Goal: Transaction & Acquisition: Subscribe to service/newsletter

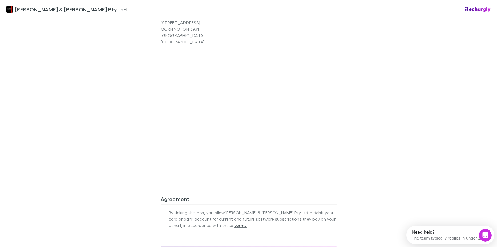
scroll to position [426, 0]
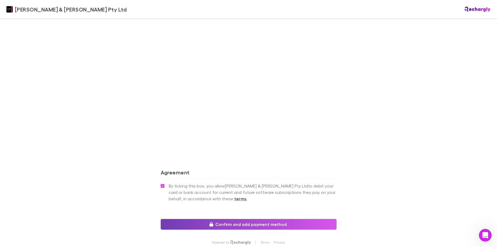
click at [248, 219] on button "Confirm and add payment method" at bounding box center [249, 224] width 176 height 11
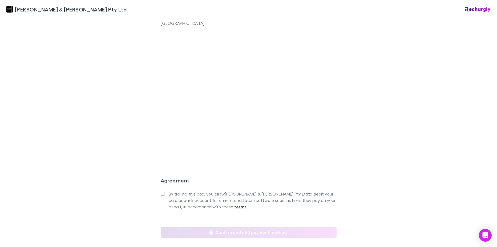
scroll to position [426, 0]
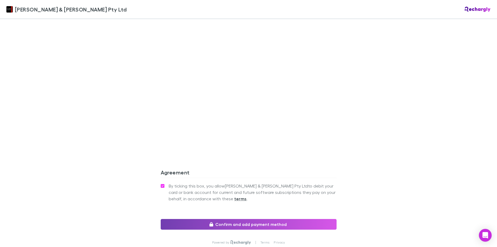
click at [227, 219] on button "Confirm and add payment method" at bounding box center [249, 224] width 176 height 11
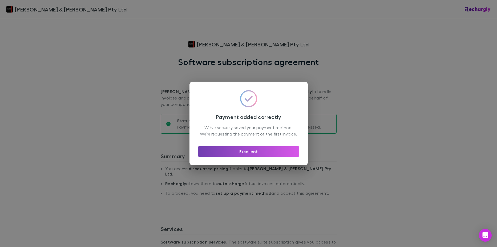
click at [251, 154] on button "Excellent" at bounding box center [248, 151] width 101 height 11
